Goal: Transaction & Acquisition: Purchase product/service

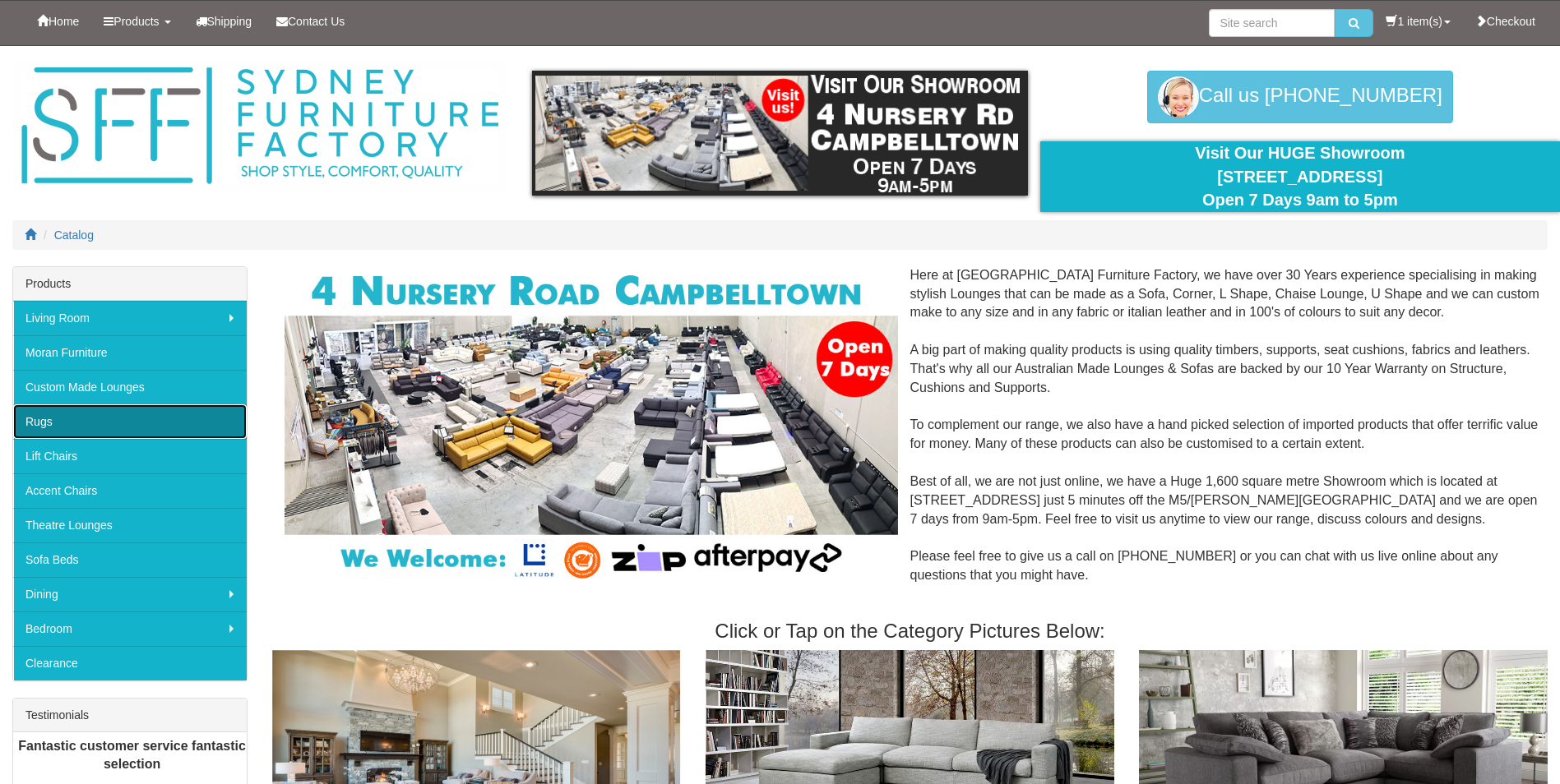
click at [147, 427] on link "Rugs" at bounding box center [129, 421] width 233 height 35
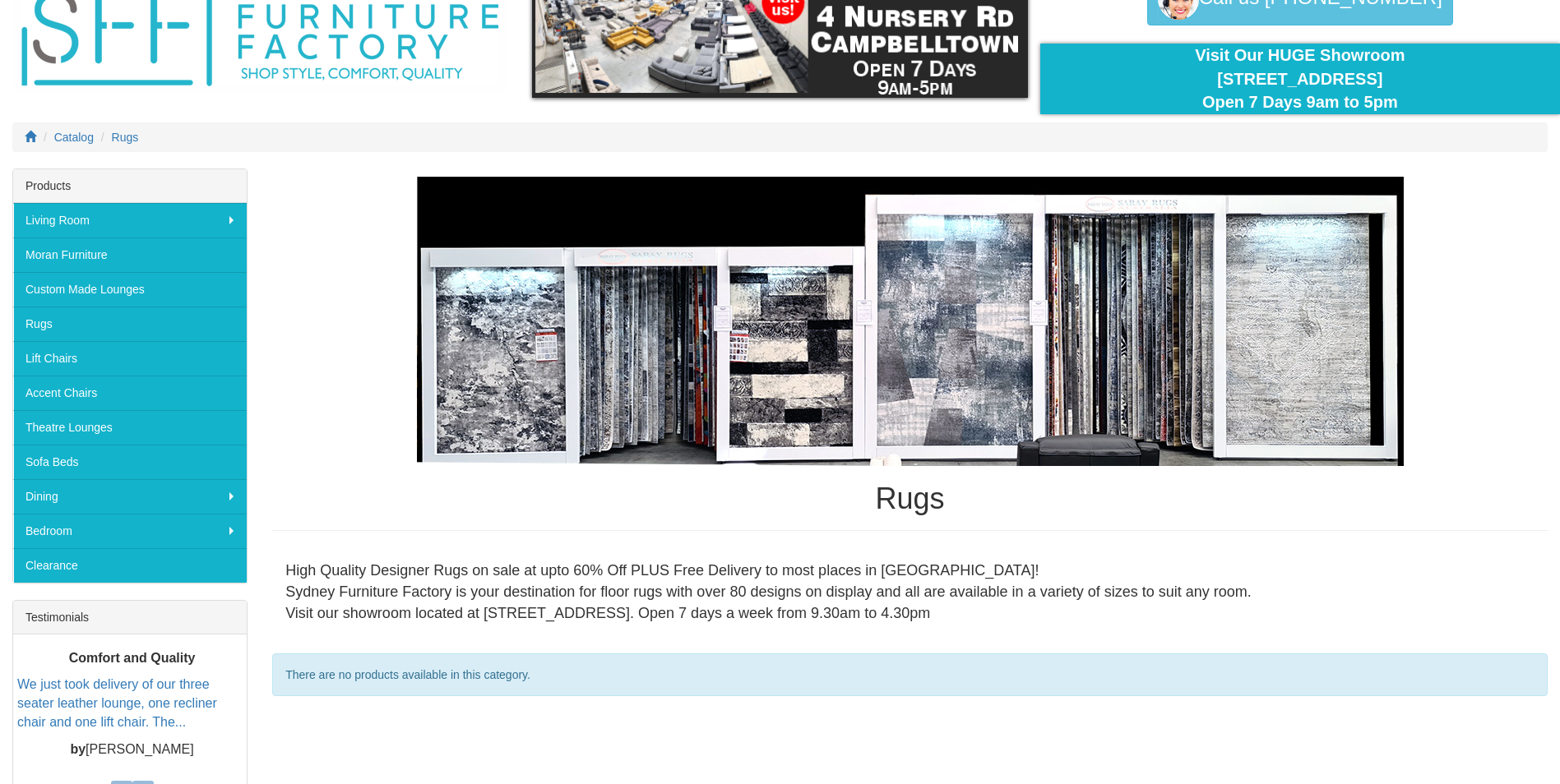
scroll to position [80, 0]
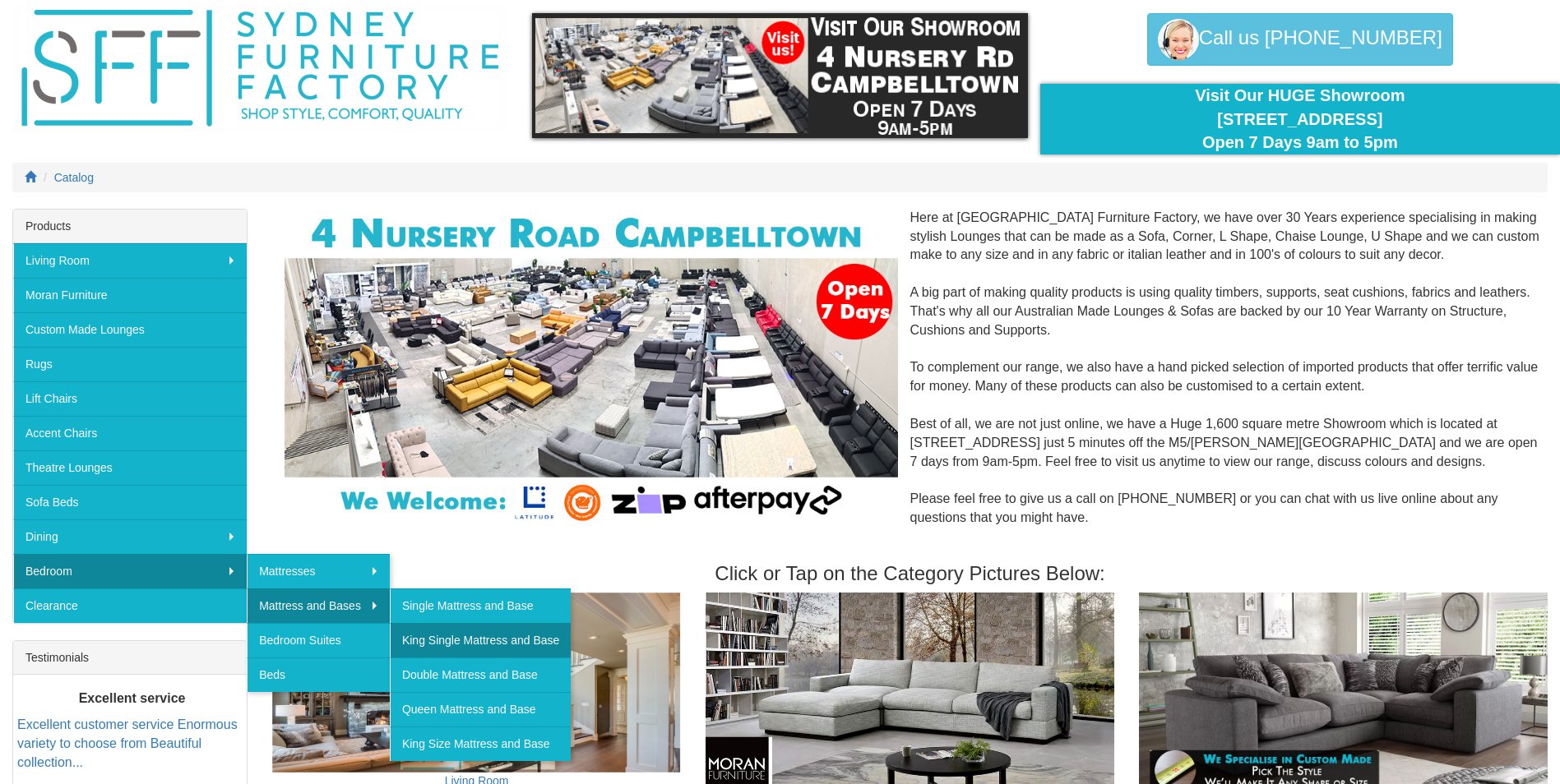
scroll to position [82, 0]
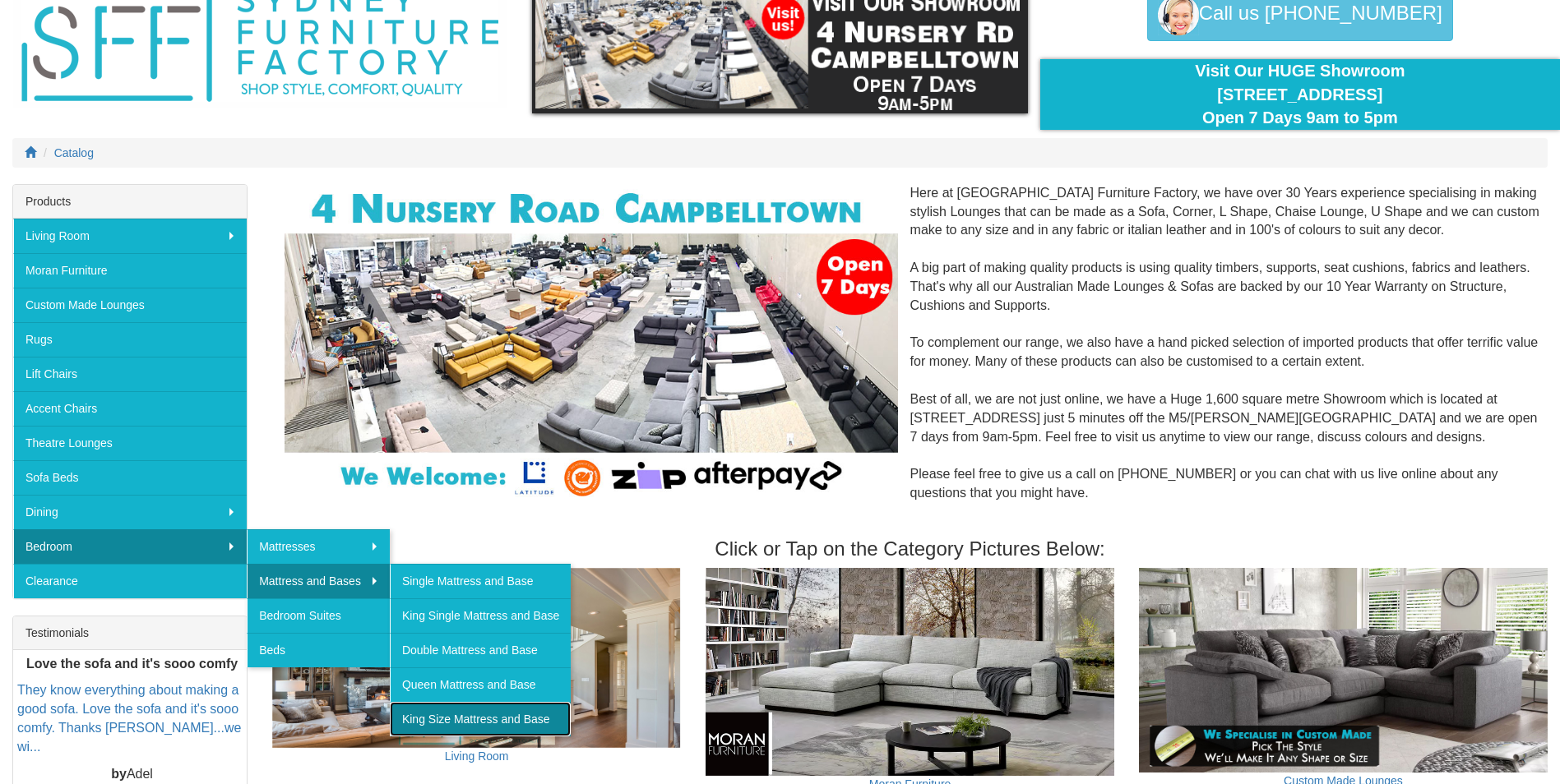
click at [439, 719] on link "King Size Mattress and Base" at bounding box center [480, 719] width 181 height 35
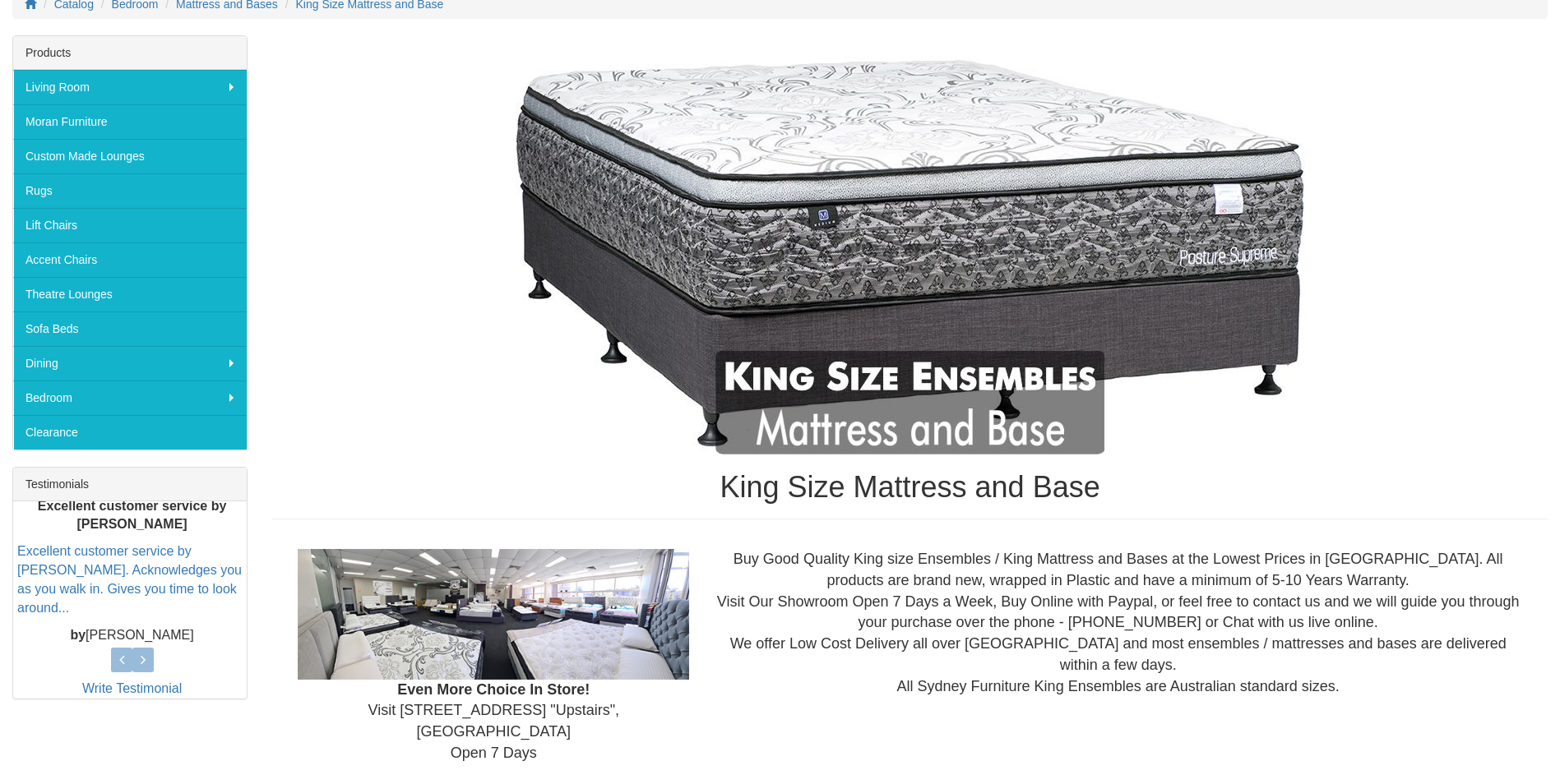
scroll to position [82, 0]
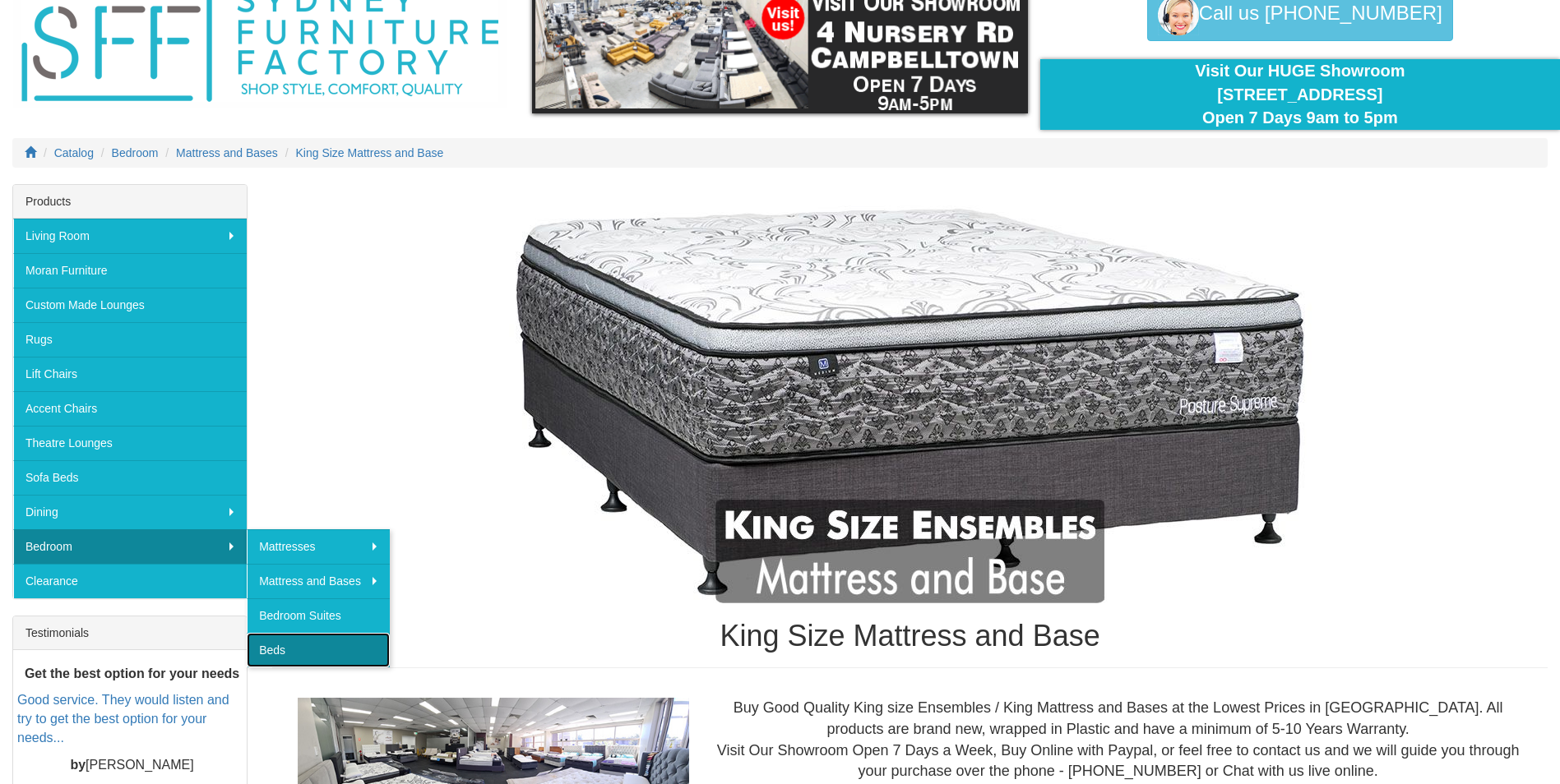
click at [314, 645] on link "Beds" at bounding box center [318, 650] width 143 height 35
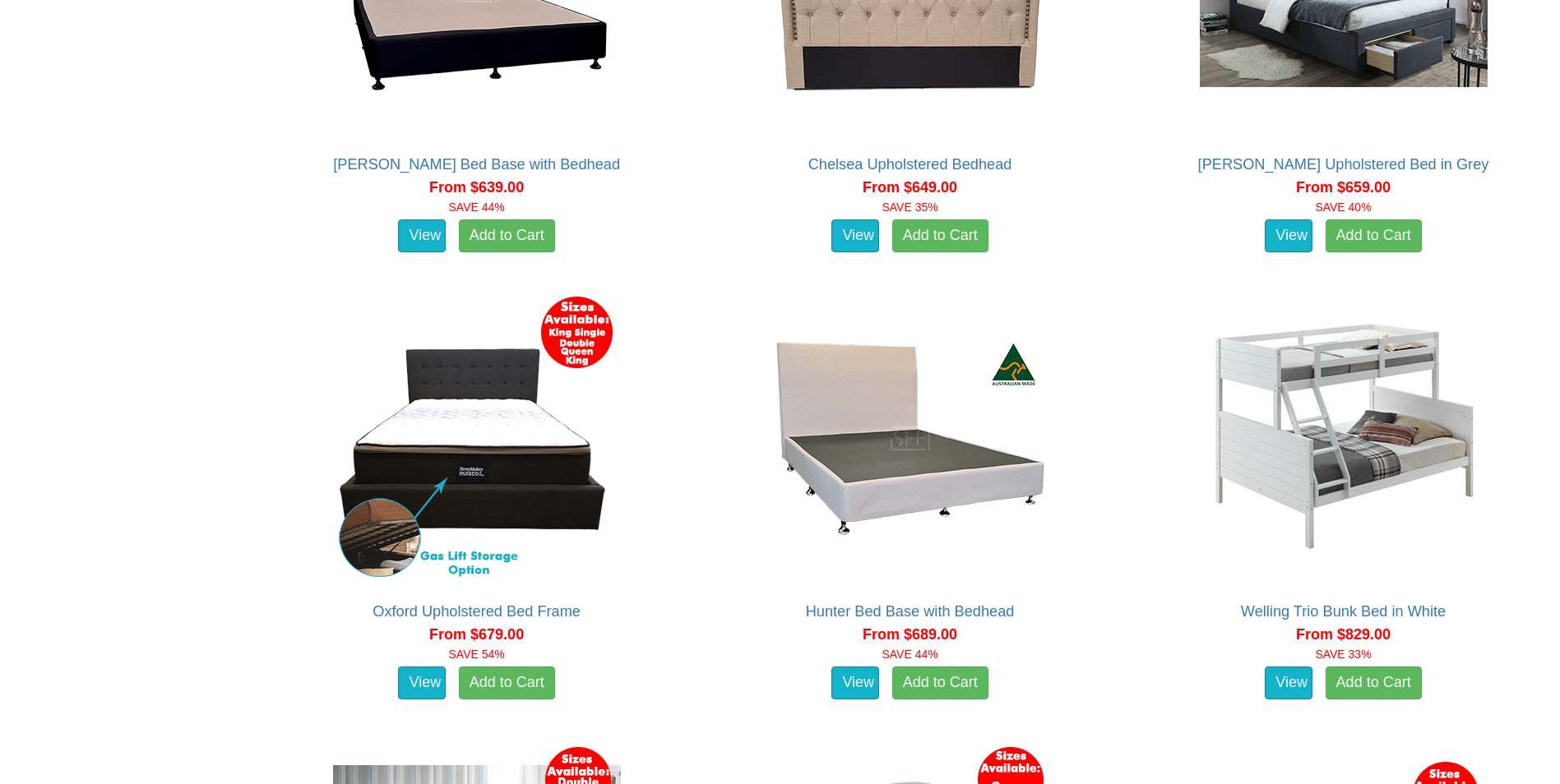
scroll to position [2137, 0]
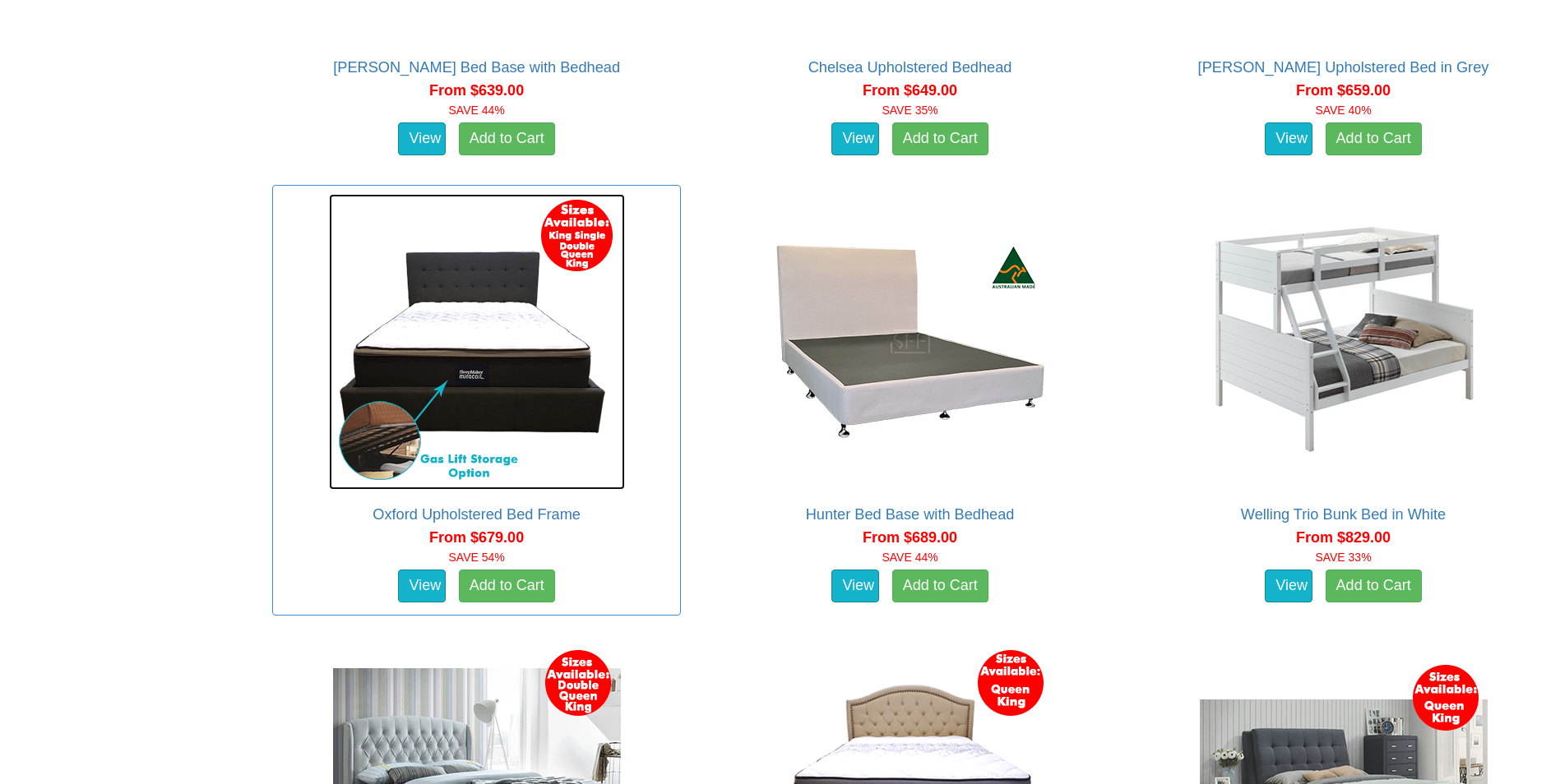
click at [512, 397] on img at bounding box center [477, 342] width 296 height 296
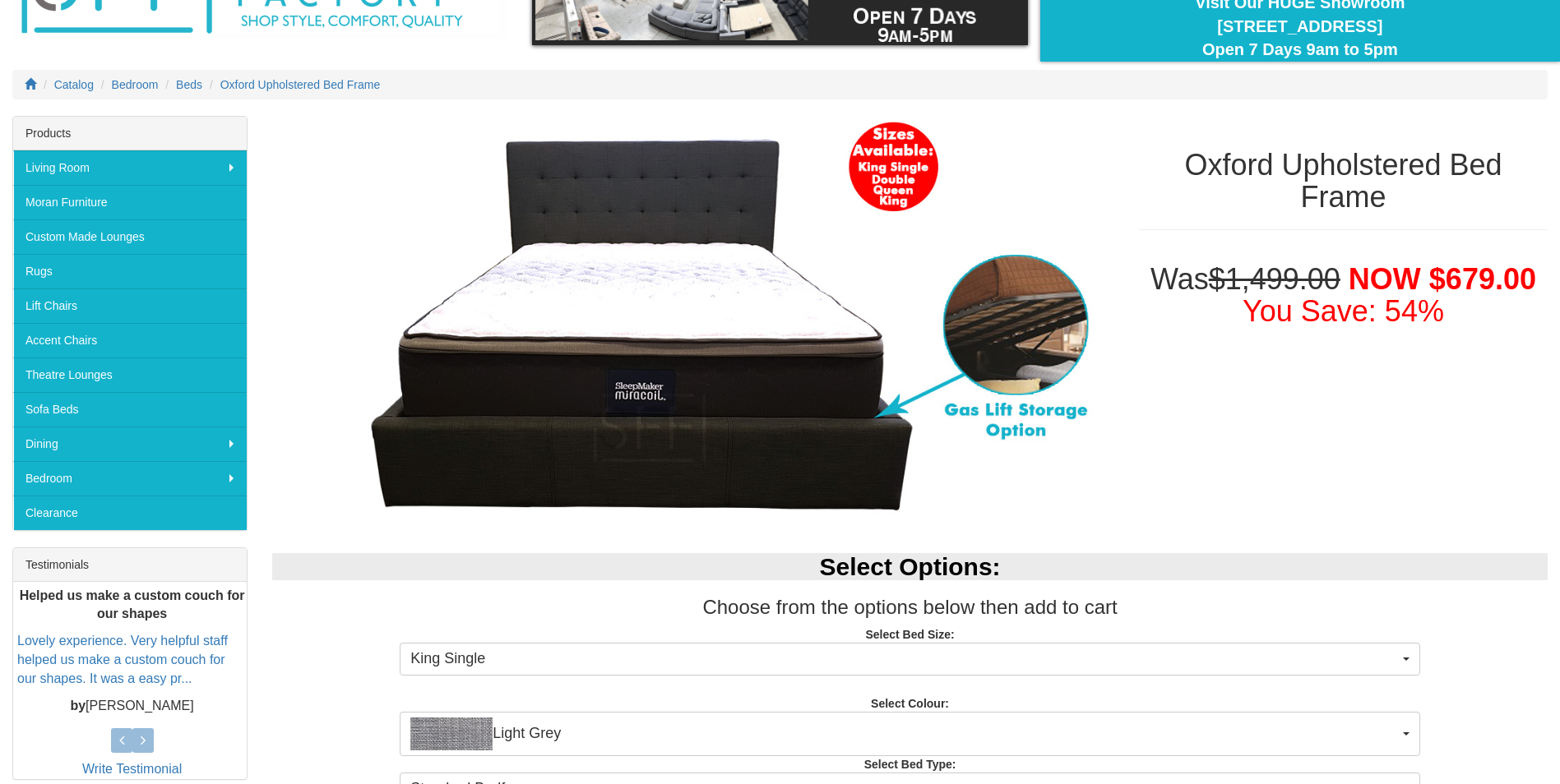
scroll to position [329, 0]
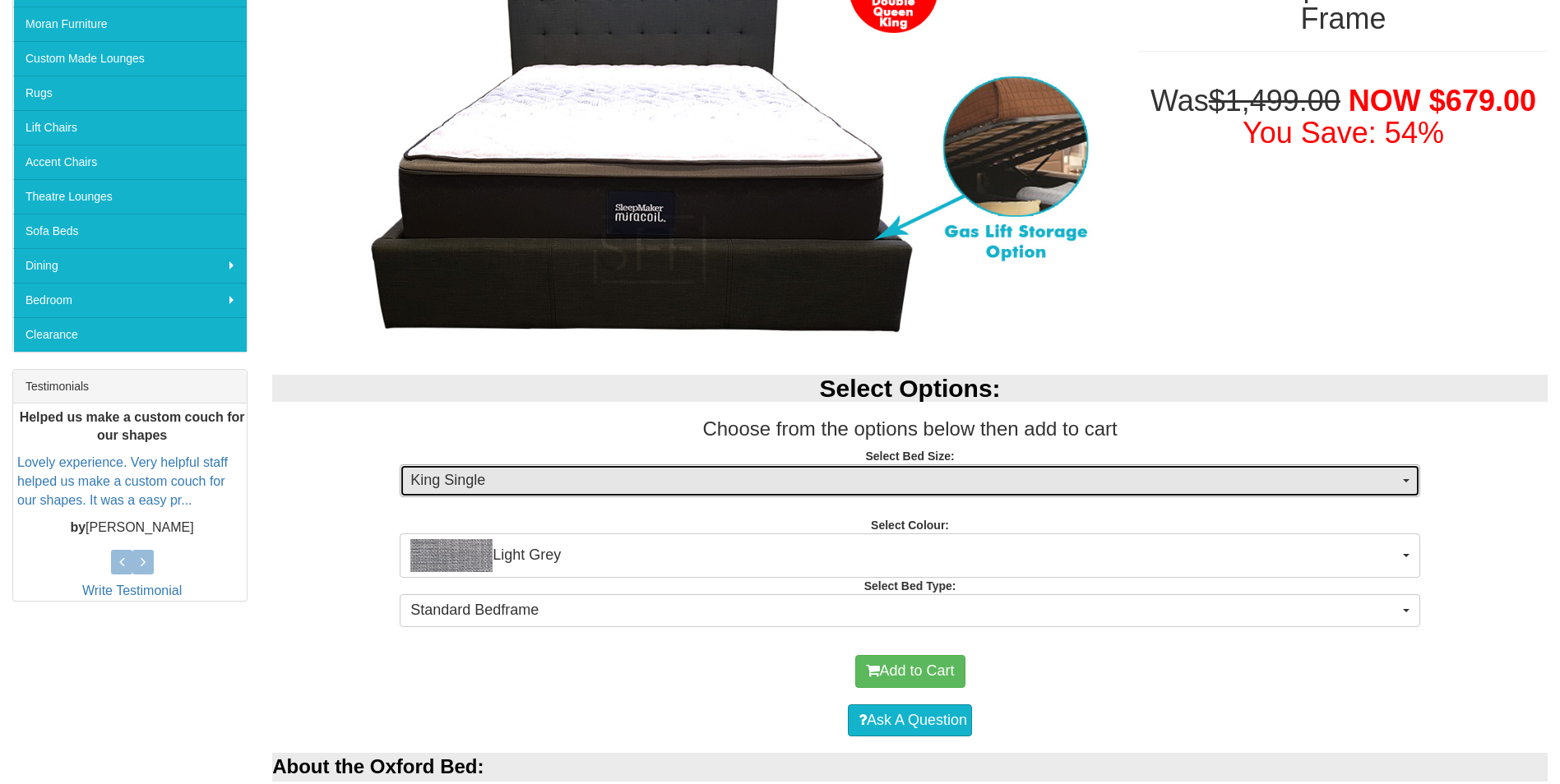
click at [995, 476] on span "King Single" at bounding box center [904, 480] width 988 height 21
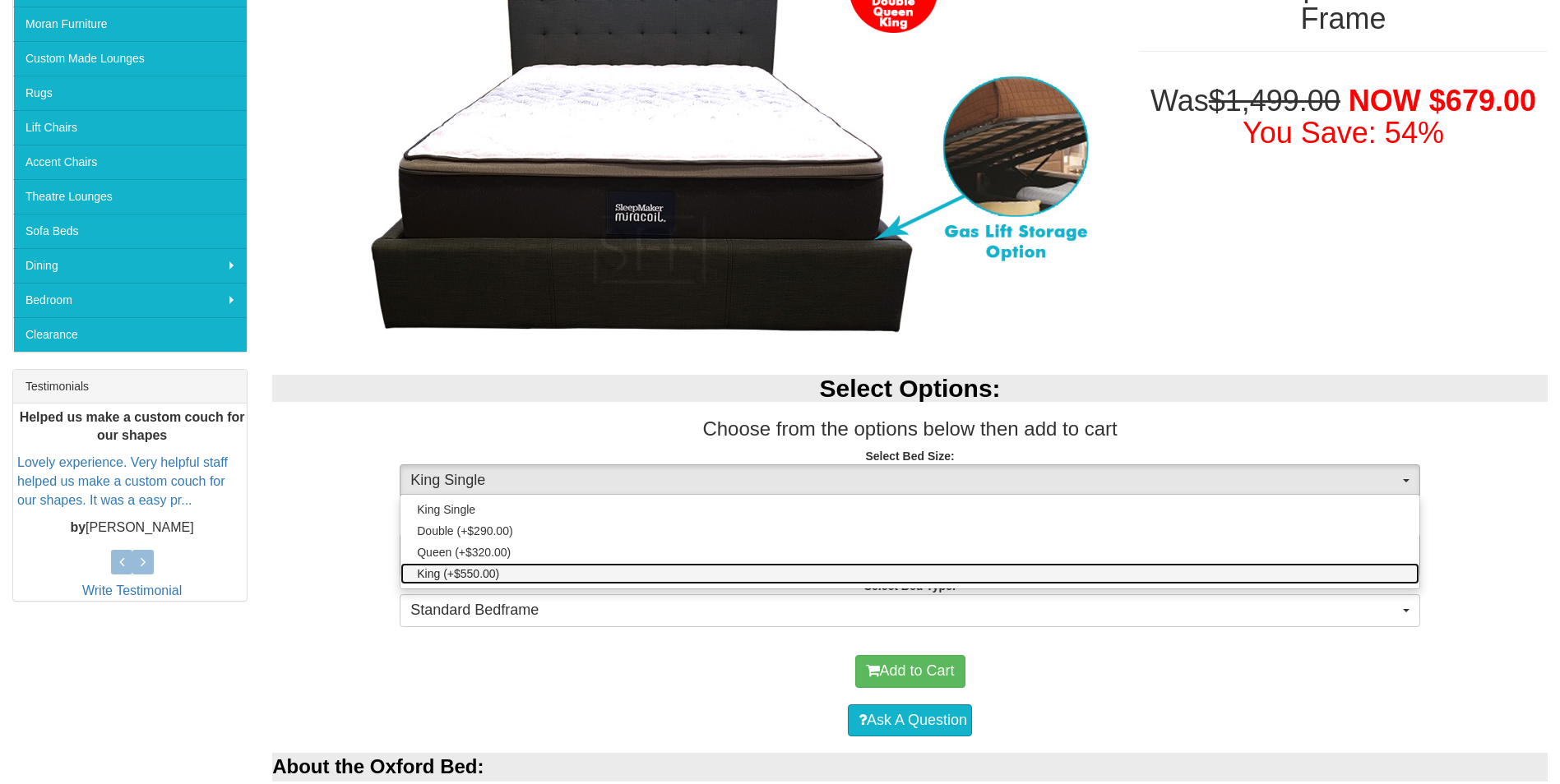
click at [646, 569] on link "King (+$550.00)" at bounding box center [909, 573] width 1019 height 21
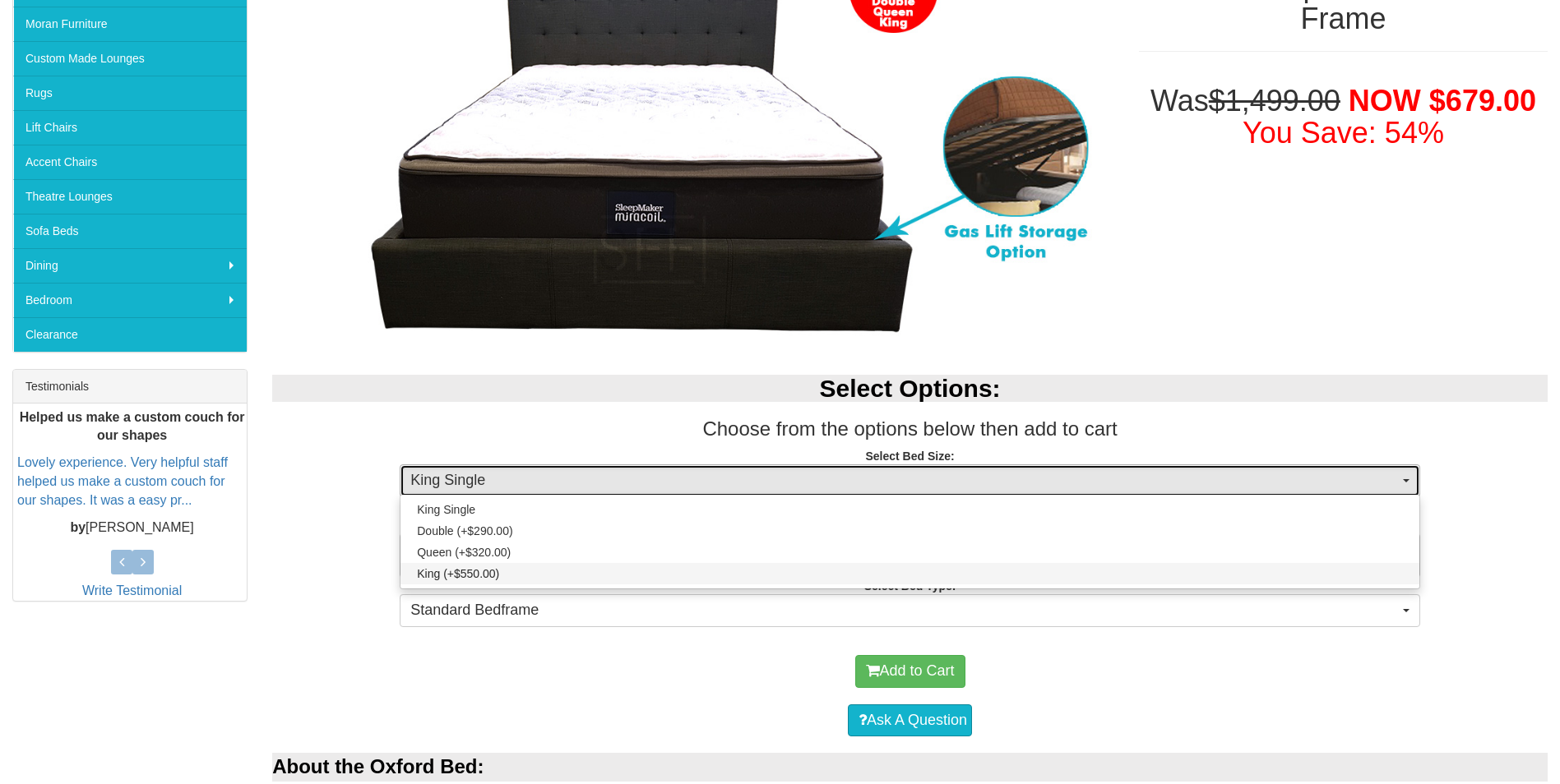
select select "1483"
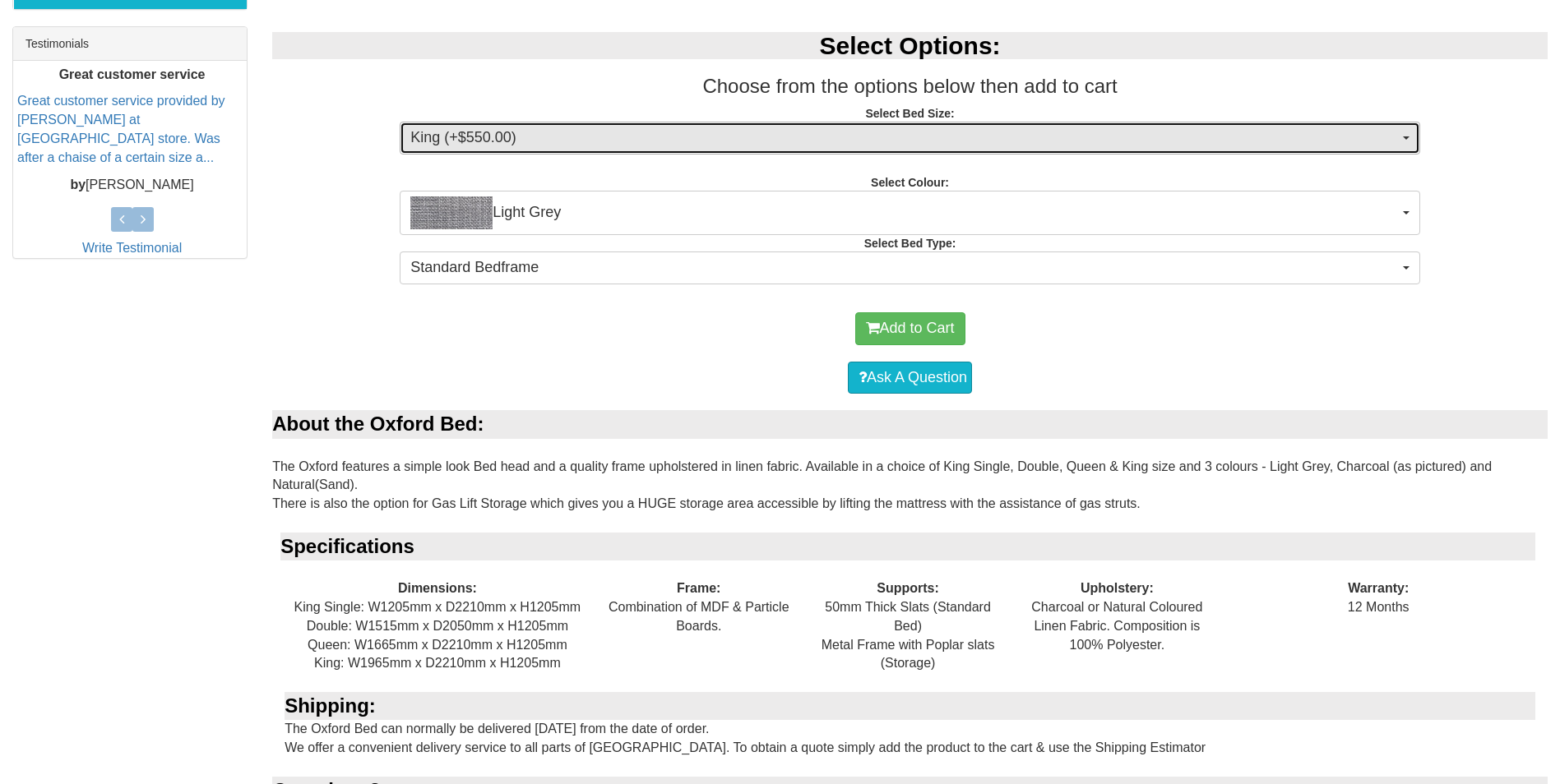
scroll to position [658, 0]
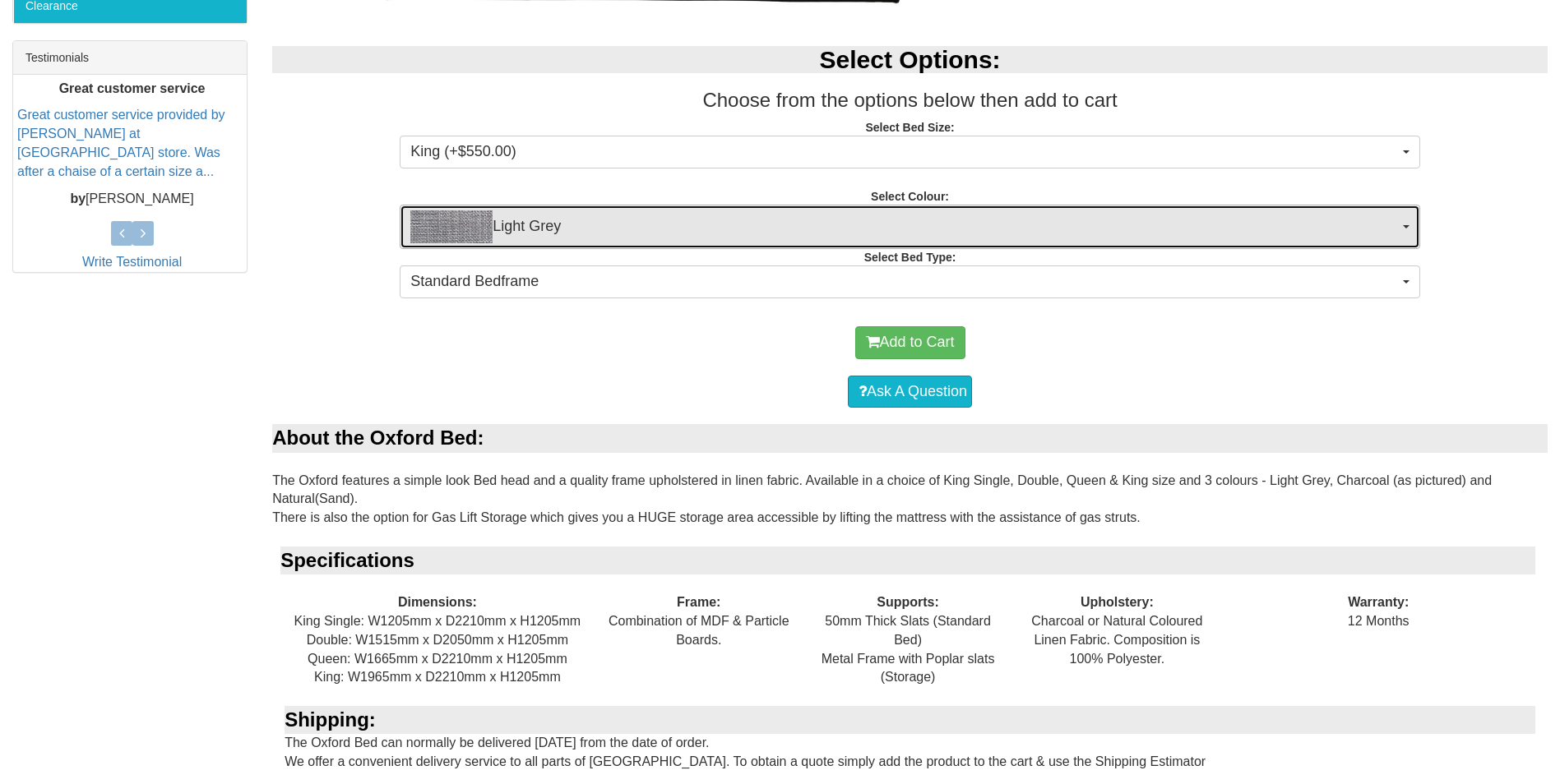
click at [1022, 236] on span "Light Grey" at bounding box center [904, 226] width 988 height 33
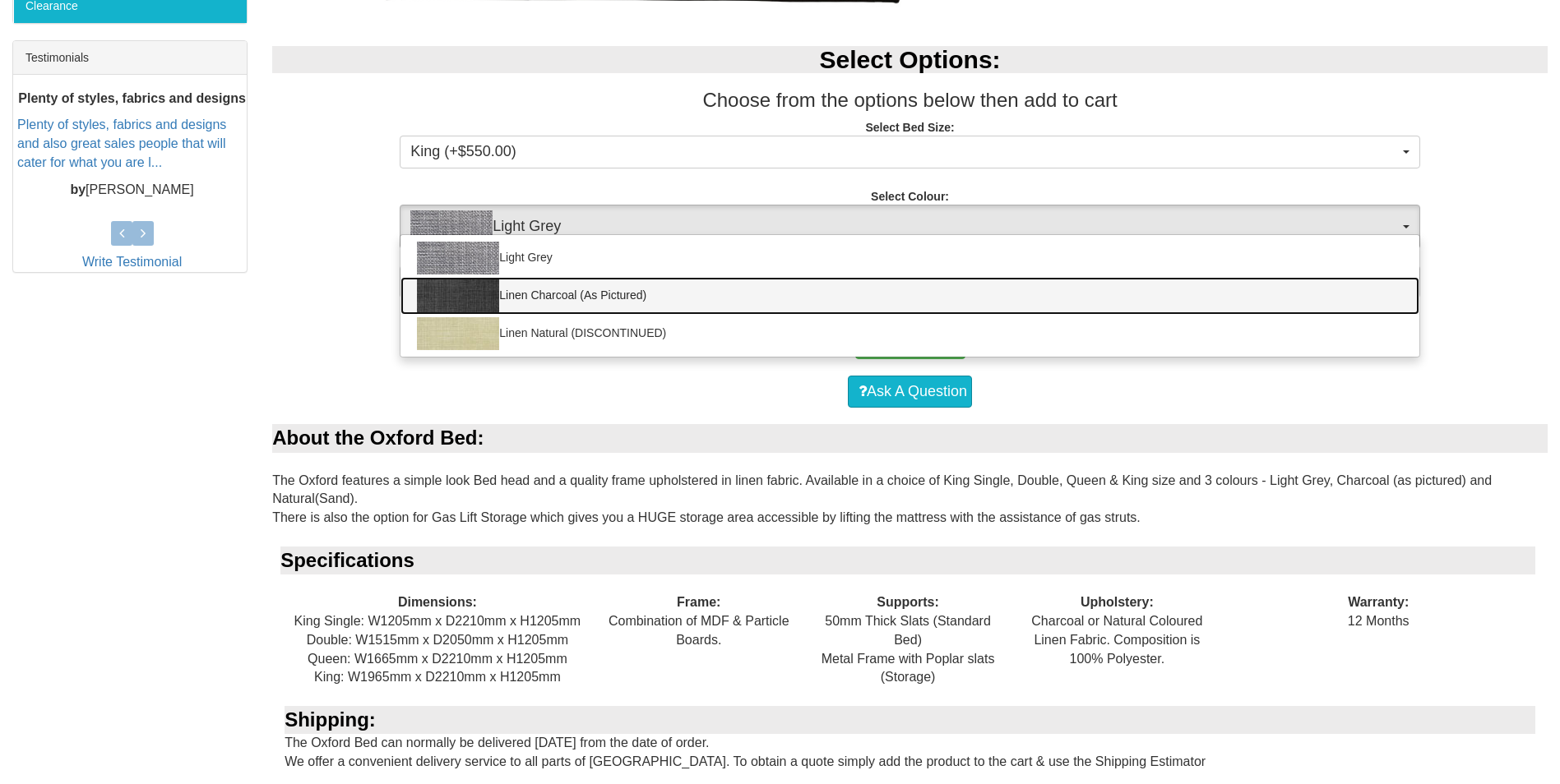
click at [817, 289] on link "Linen Charcoal (As Pictured)" at bounding box center [909, 296] width 1019 height 38
select select "1472"
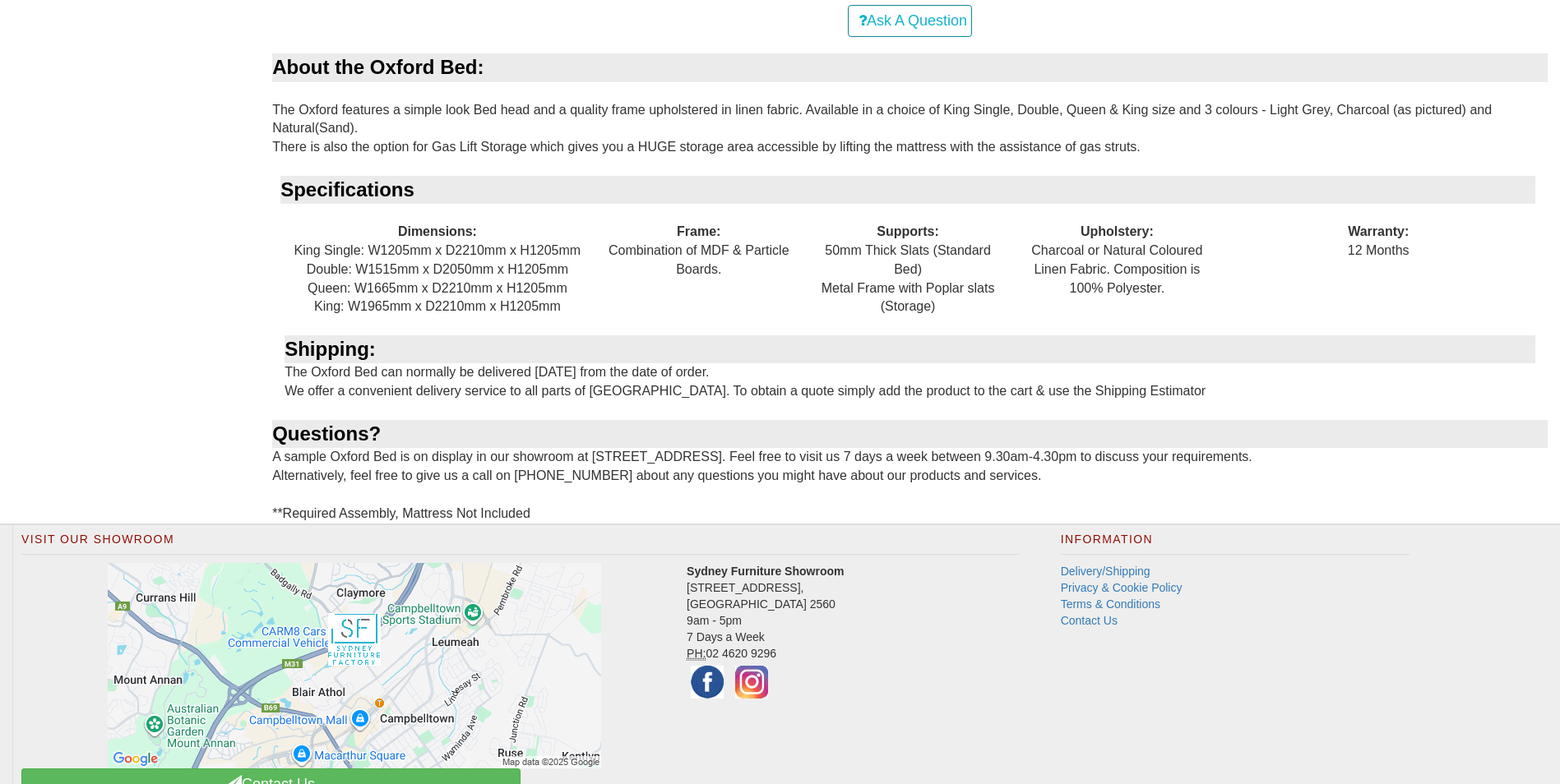
scroll to position [1069, 0]
